Goal: Information Seeking & Learning: Learn about a topic

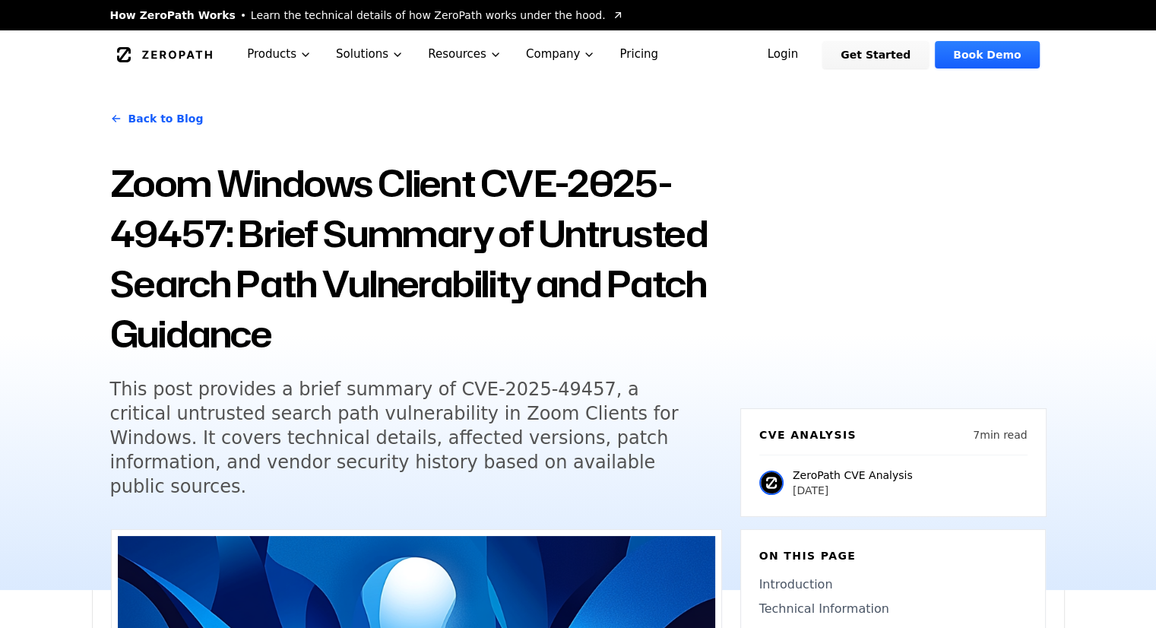
click at [388, 294] on h1 "Zoom Windows Client CVE-2025-49457: Brief Summary of Untrusted Search Path Vuln…" at bounding box center [416, 258] width 612 height 201
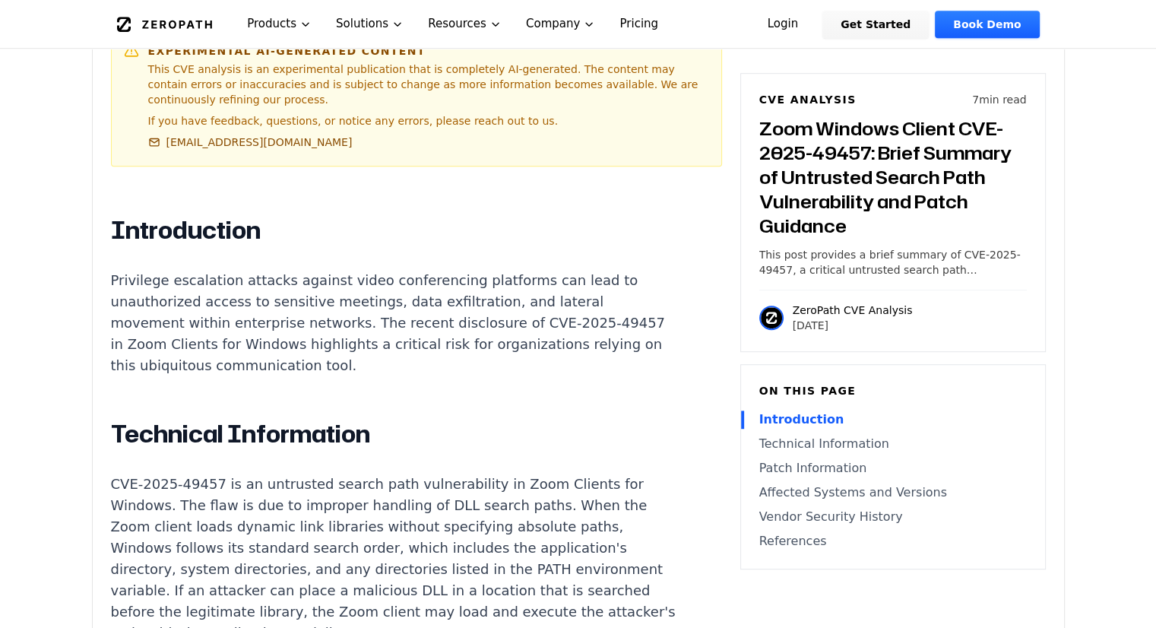
scroll to position [908, 0]
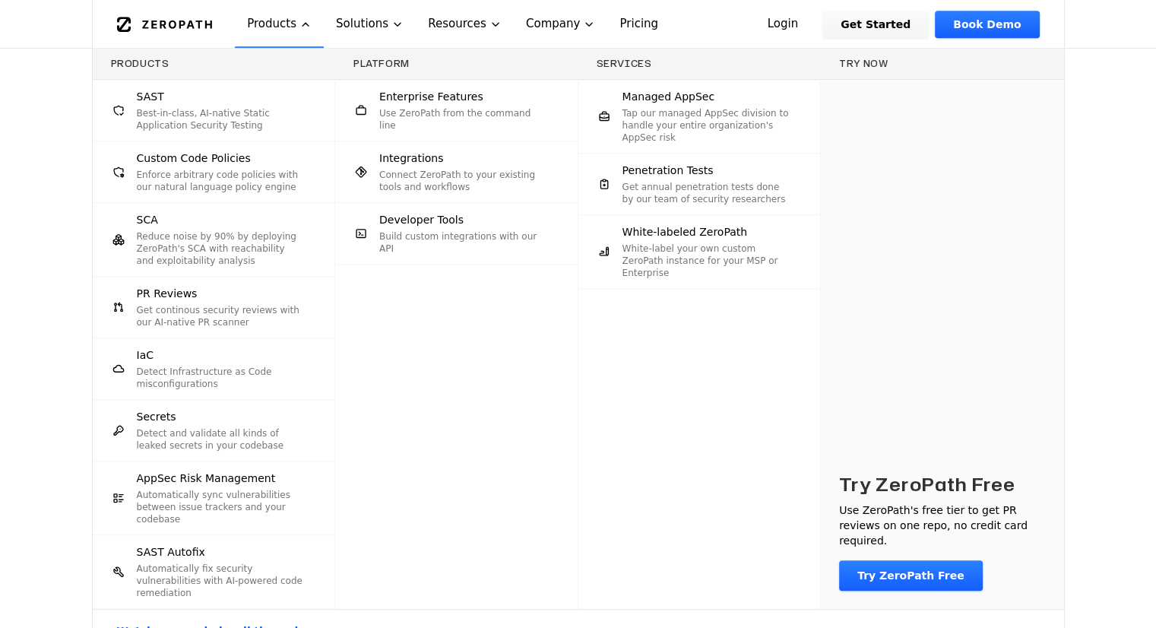
click at [1102, 176] on div "Products SAST Best-in-class, AI-native Static Application Security Testing Cust…" at bounding box center [578, 350] width 1156 height 603
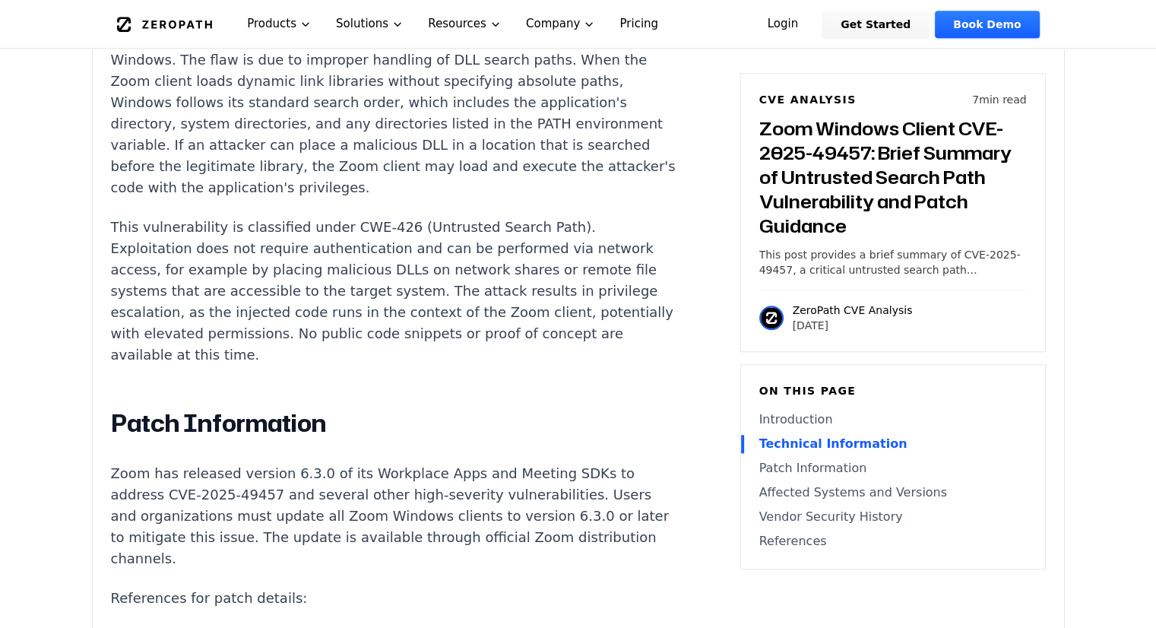
scroll to position [1228, 0]
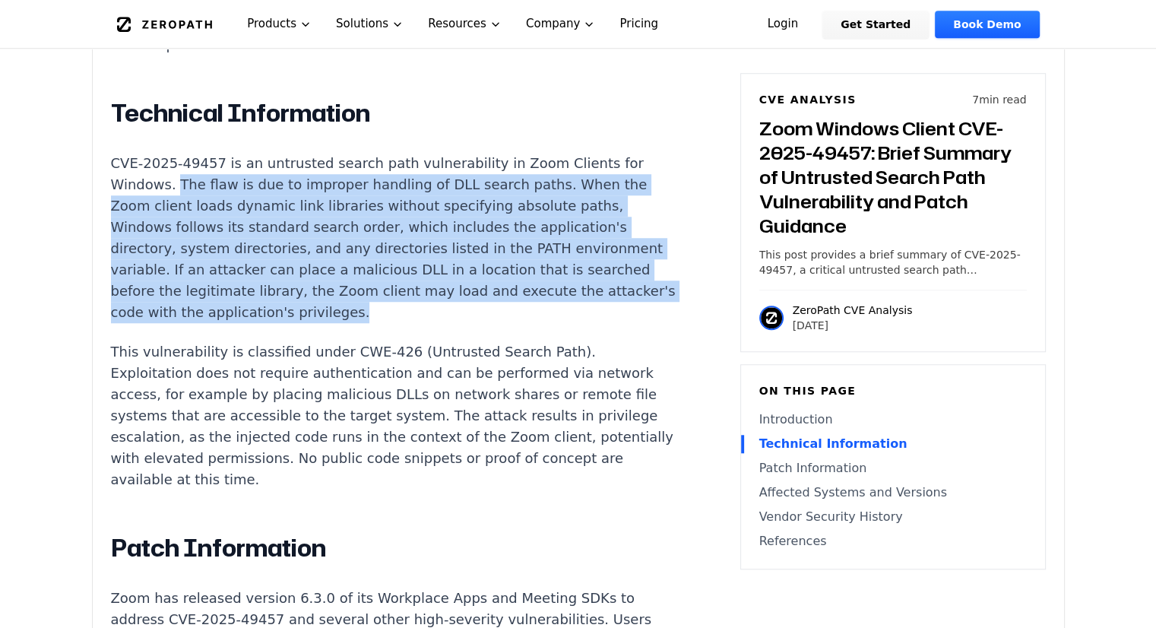
drag, startPoint x: 172, startPoint y: 140, endPoint x: 438, endPoint y: 274, distance: 298.0
click at [438, 274] on p "CVE-2025-49457 is an untrusted search path vulnerability in Zoom Clients for Wi…" at bounding box center [393, 238] width 565 height 170
copy p "The flaw is due to improper handling of DLL search paths. When the Zoom client …"
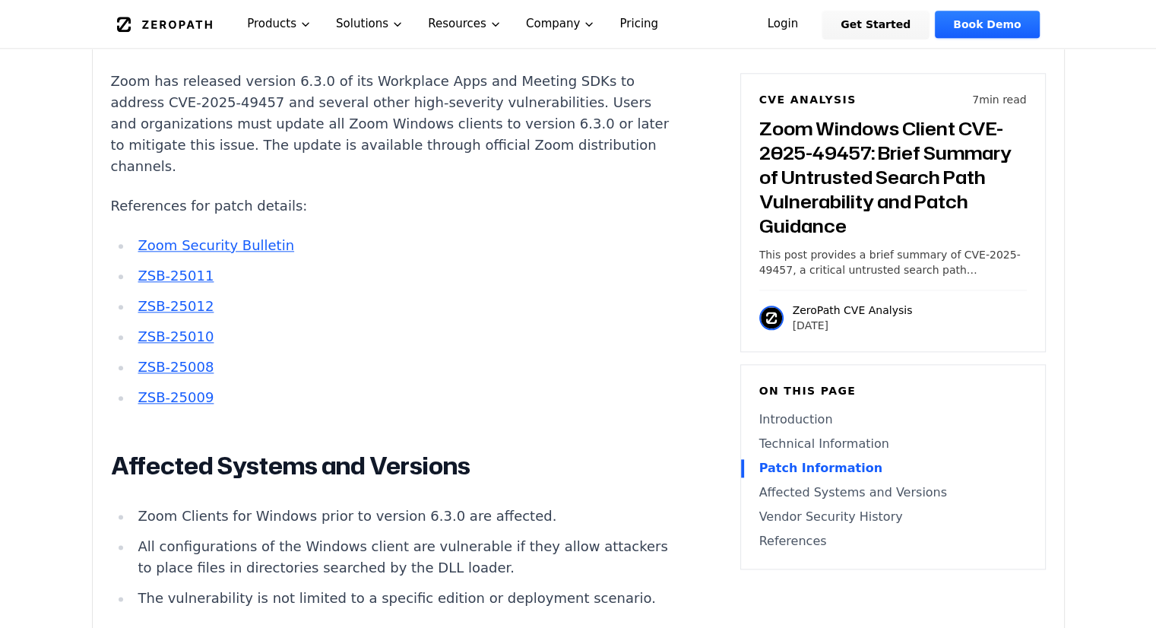
scroll to position [1808, 0]
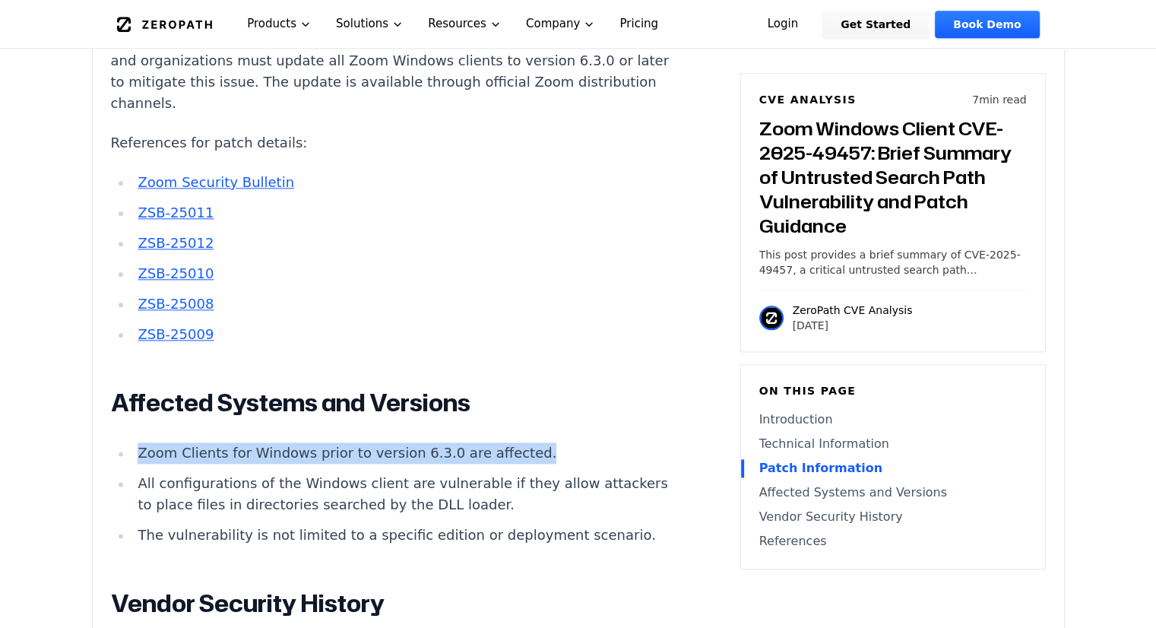
drag, startPoint x: 138, startPoint y: 411, endPoint x: 517, endPoint y: 414, distance: 379.9
click at [517, 442] on li "Zoom Clients for Windows prior to version 6.3.0 are affected." at bounding box center [404, 452] width 544 height 21
copy li "Zoom Clients for Windows prior to version 6.3.0 are affected."
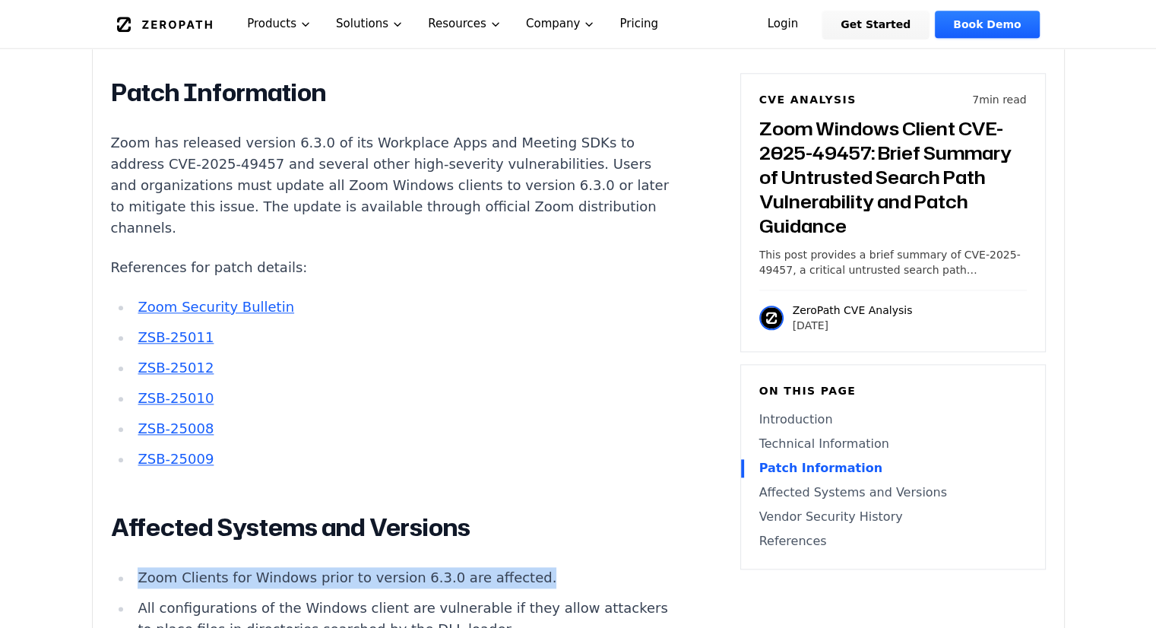
scroll to position [1662, 0]
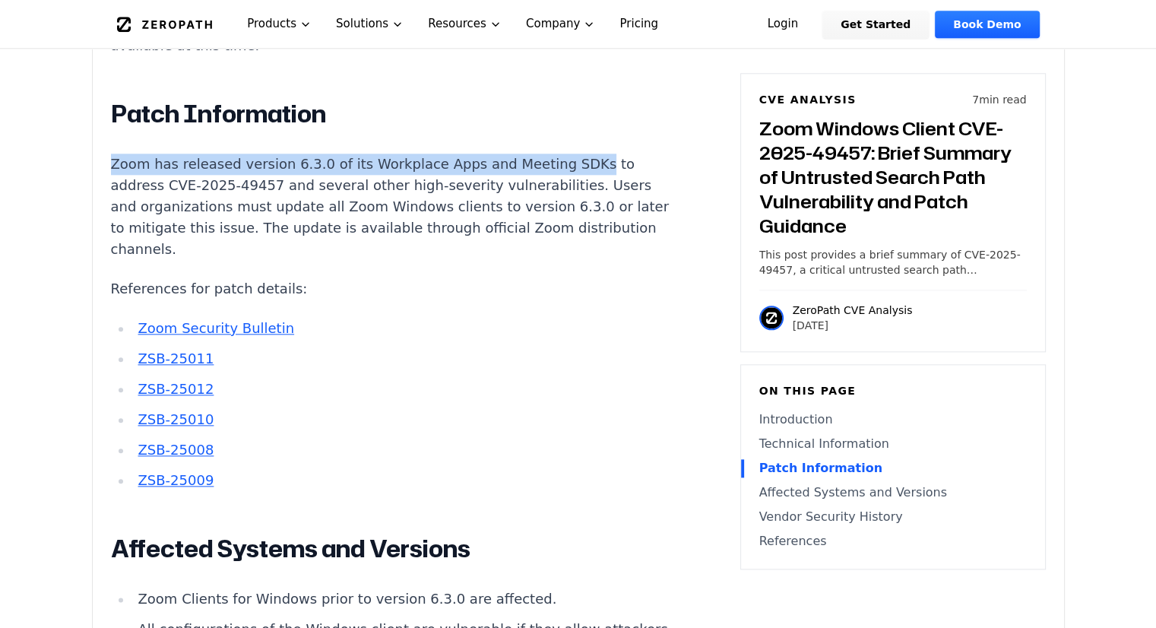
drag, startPoint x: 109, startPoint y: 124, endPoint x: 553, endPoint y: 123, distance: 444.5
click at [553, 123] on div "Experimental AI-Generated Content This CVE analysis is an experimental publicat…" at bounding box center [578, 122] width 971 height 2511
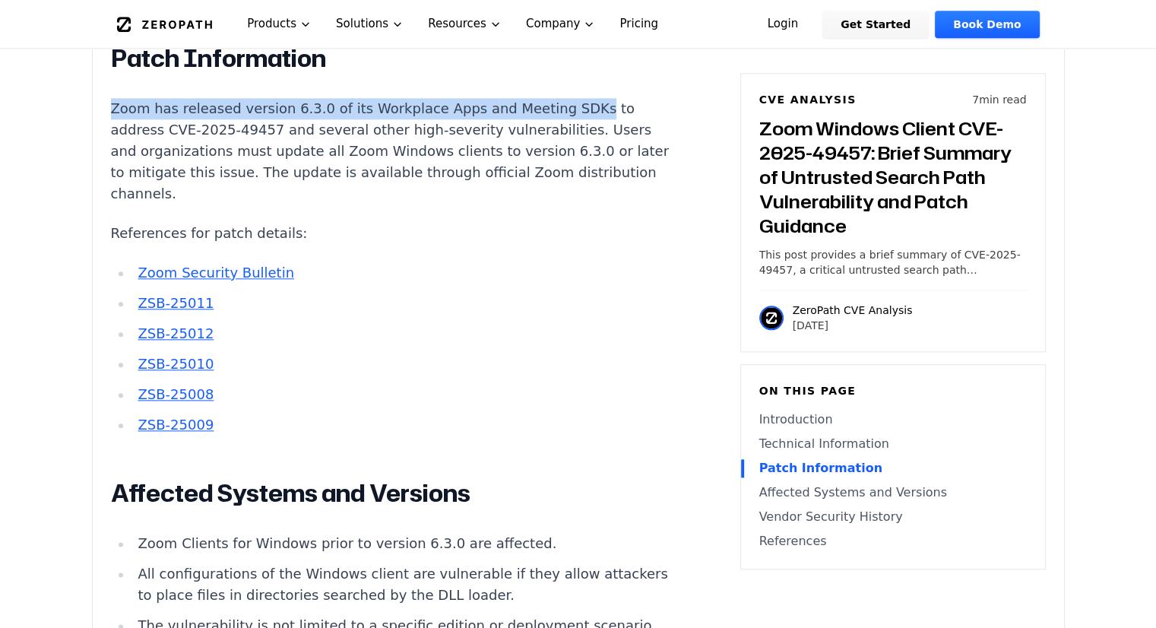
scroll to position [1723, 0]
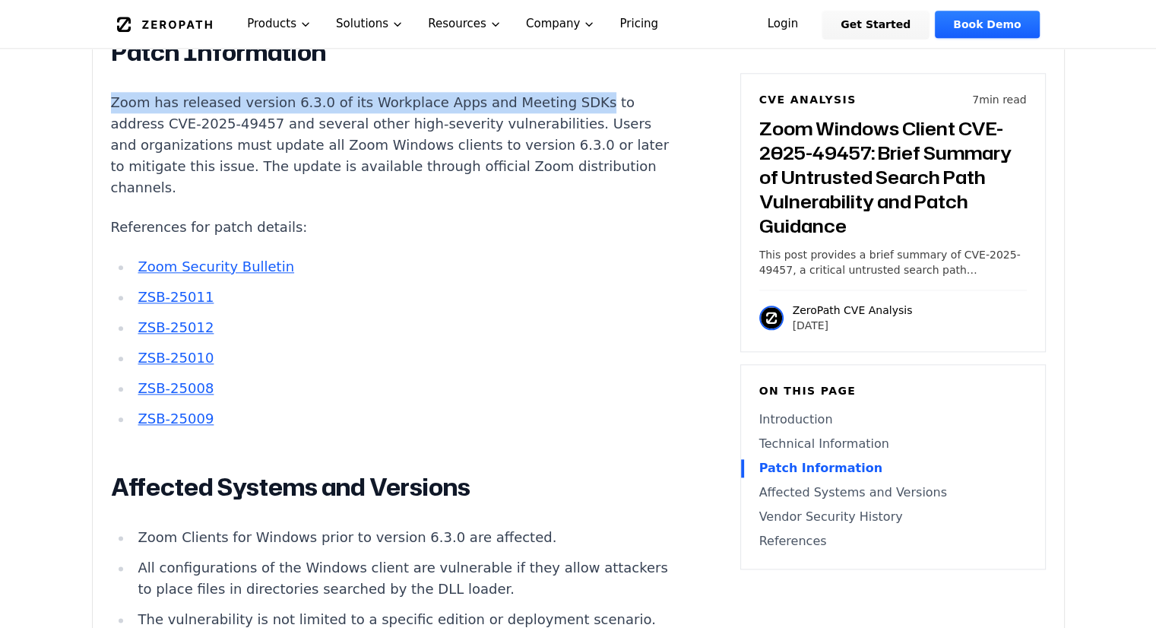
copy p "Zoom has released version 6.3.0 of its Workplace Apps and Meeting SDKs"
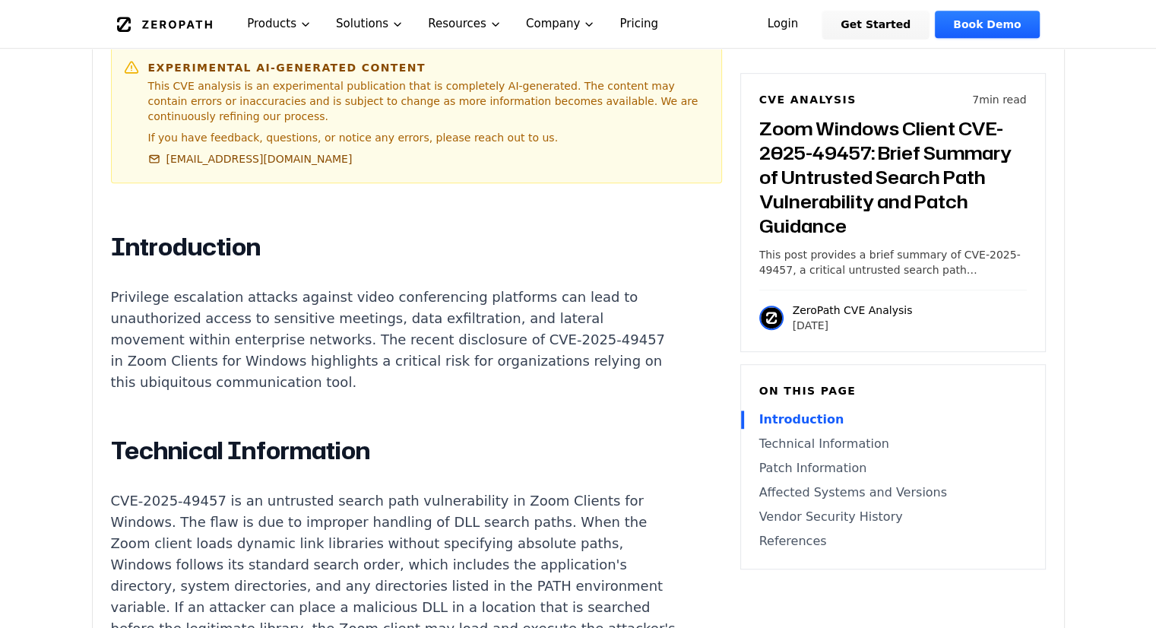
scroll to position [866, 0]
